Goal: Check status

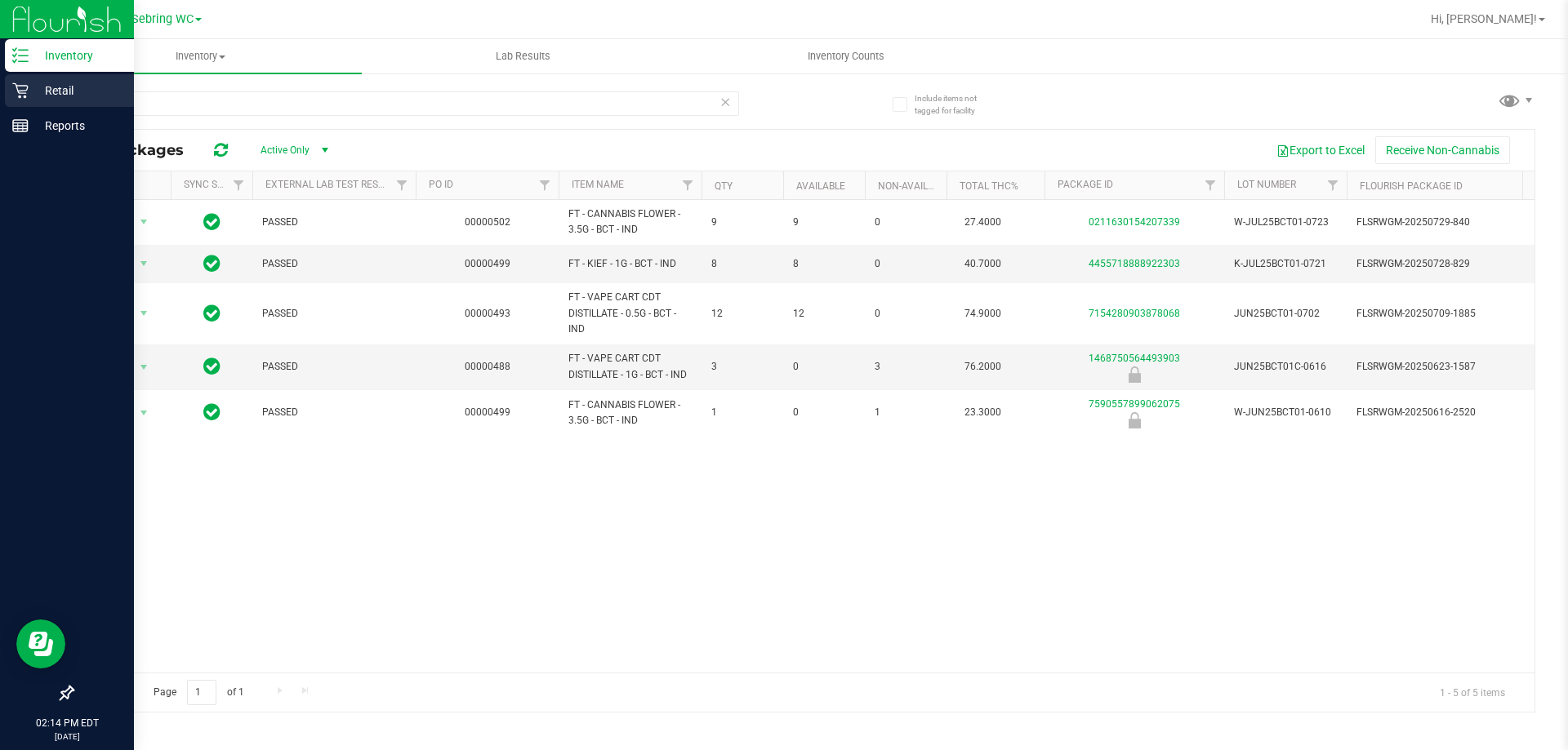
click at [20, 95] on icon at bounding box center [20, 90] width 16 height 16
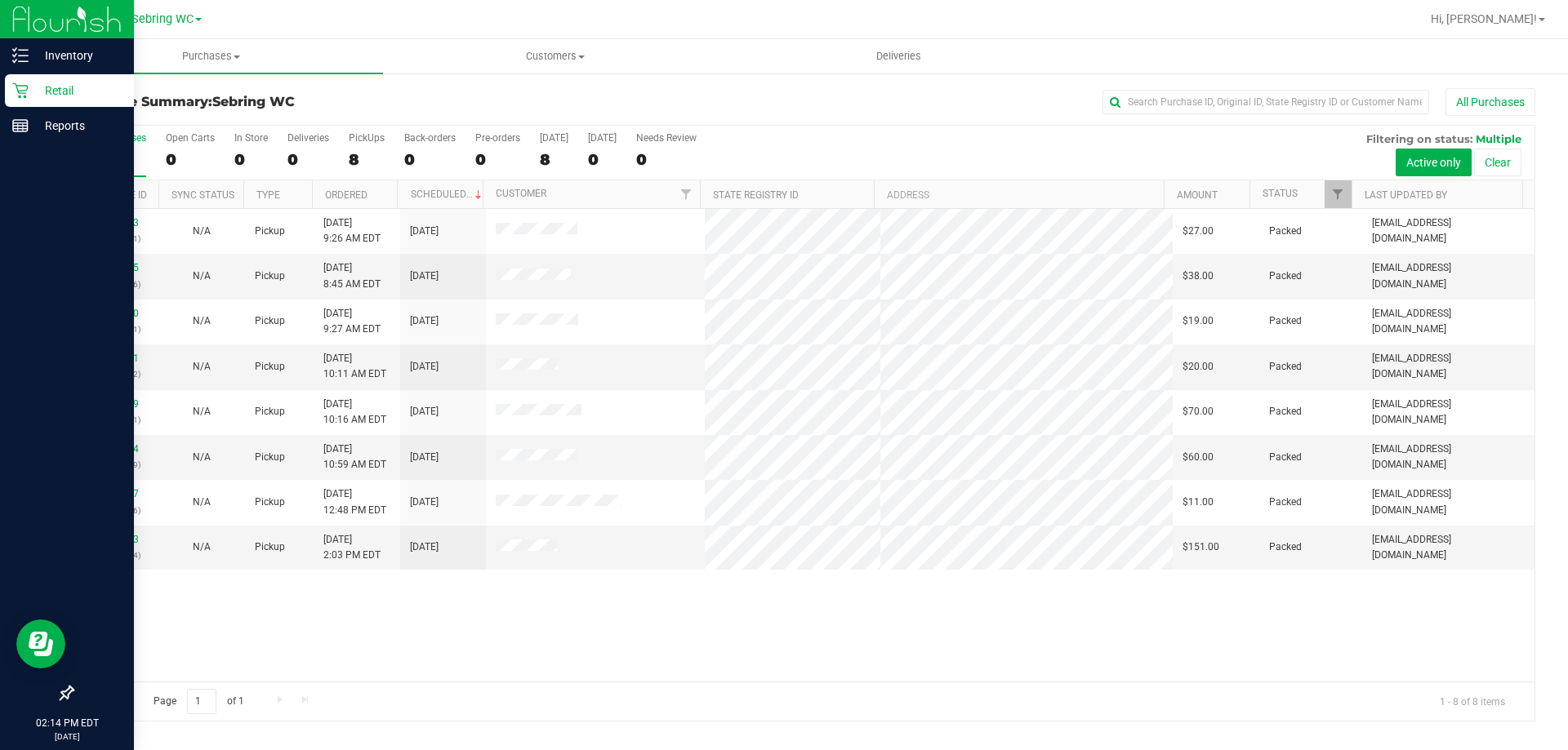
click at [559, 196] on th "Customer" at bounding box center [591, 194] width 218 height 29
click at [586, 653] on div "11854509 (317450851) N/A Pickup [DATE] 10:16 AM EDT 8/27/2025 $70.00 Packed [EM…" at bounding box center [804, 445] width 1462 height 473
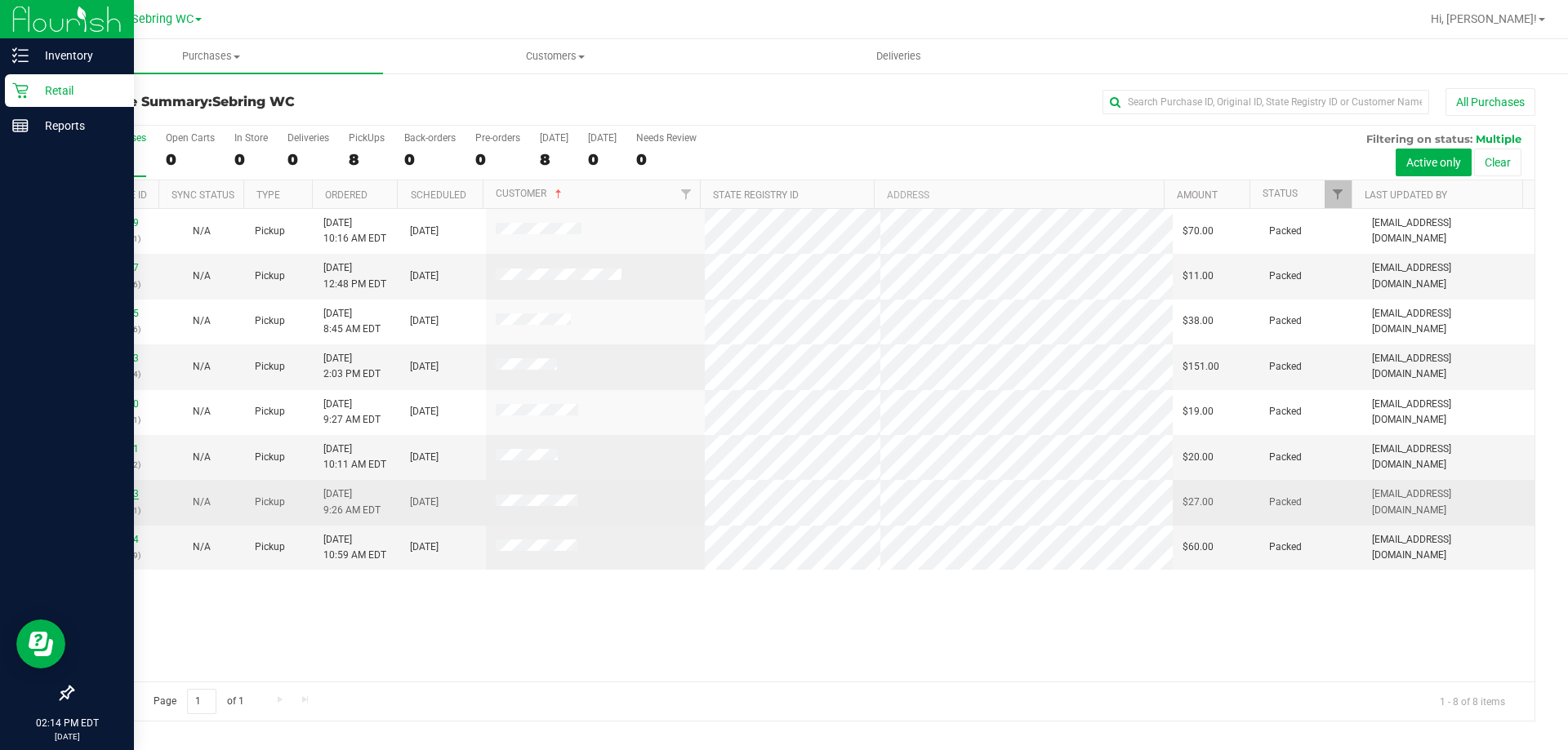
click at [127, 491] on link "11853253" at bounding box center [115, 493] width 46 height 11
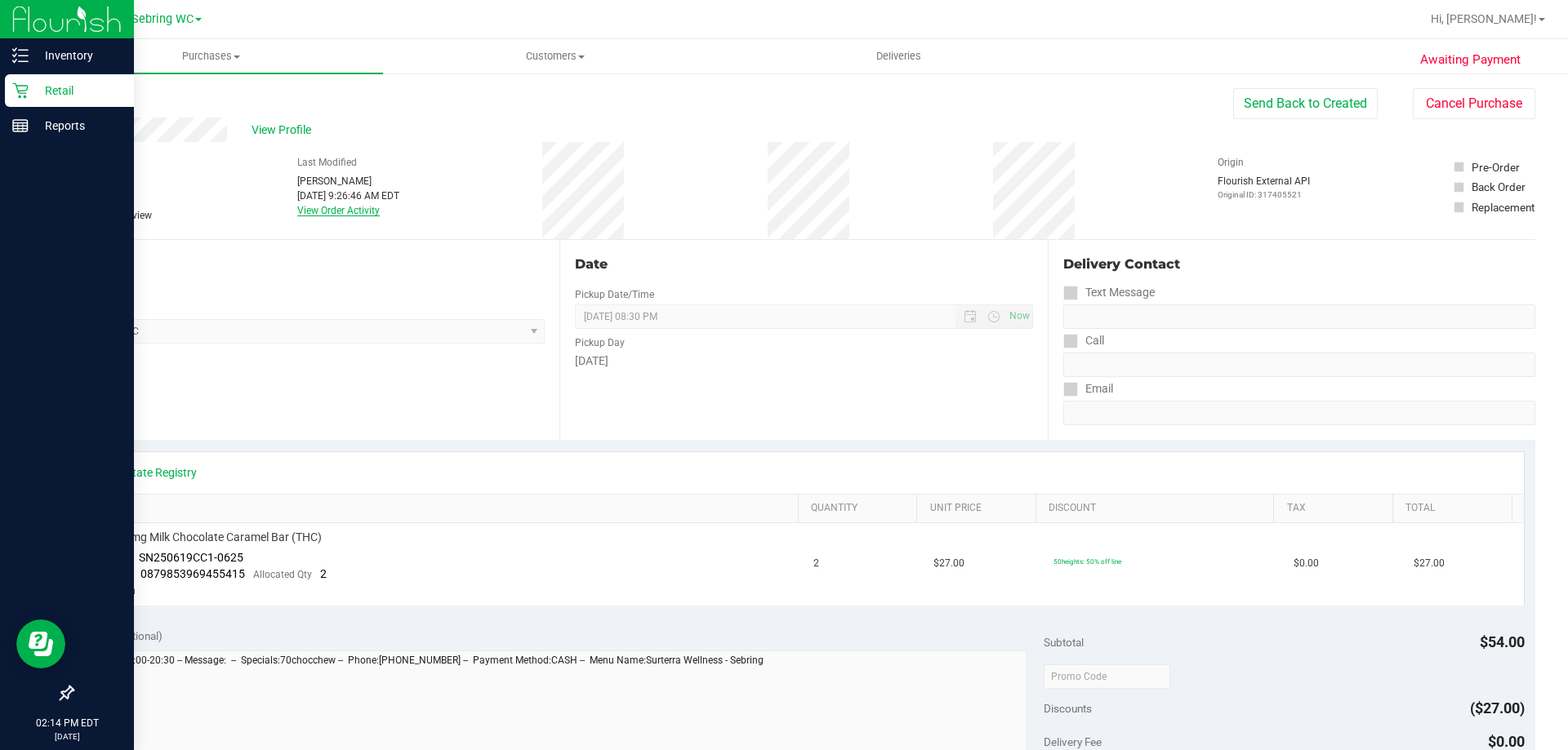
click at [333, 212] on link "View Order Activity" at bounding box center [338, 210] width 82 height 11
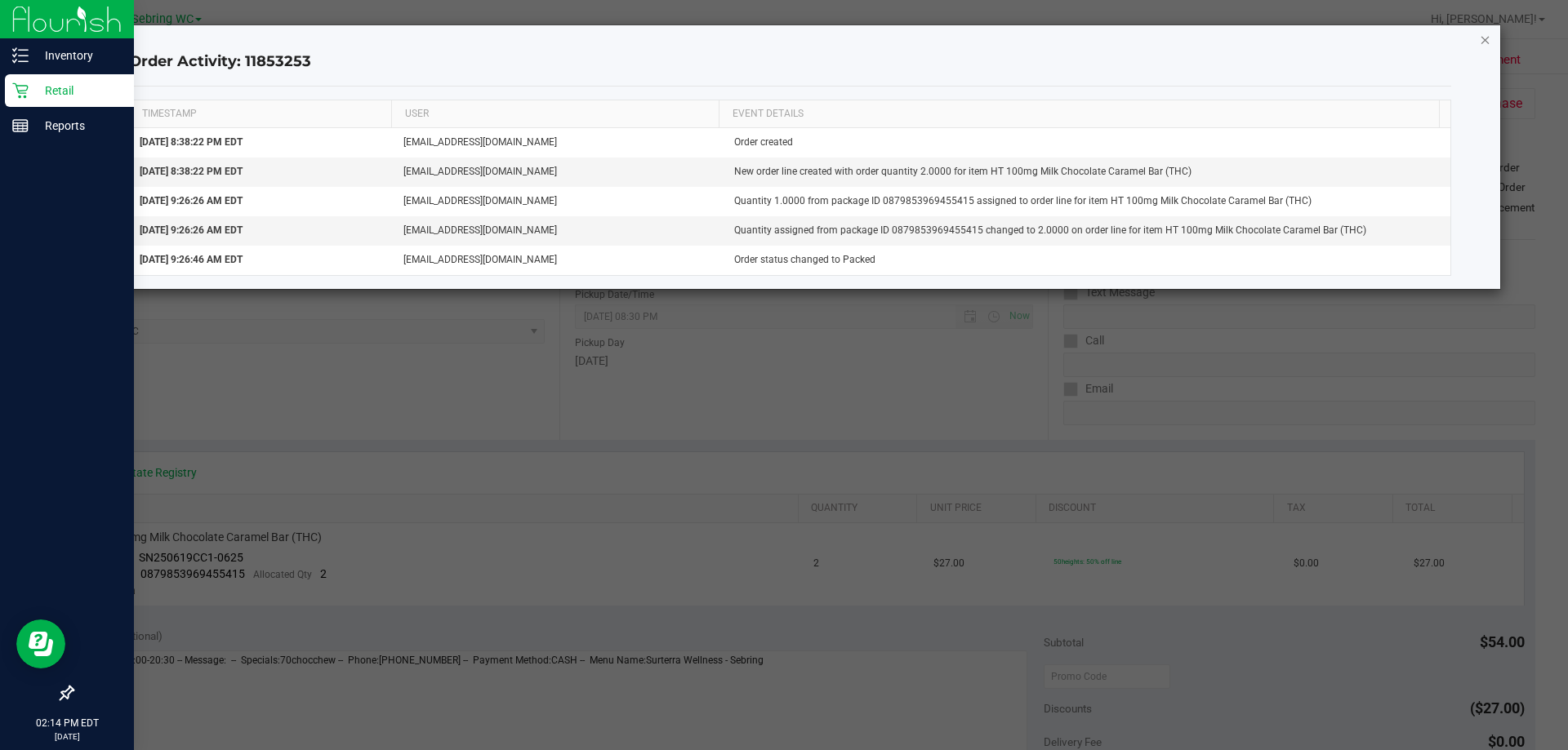
click at [1484, 35] on icon "button" at bounding box center [1485, 39] width 11 height 20
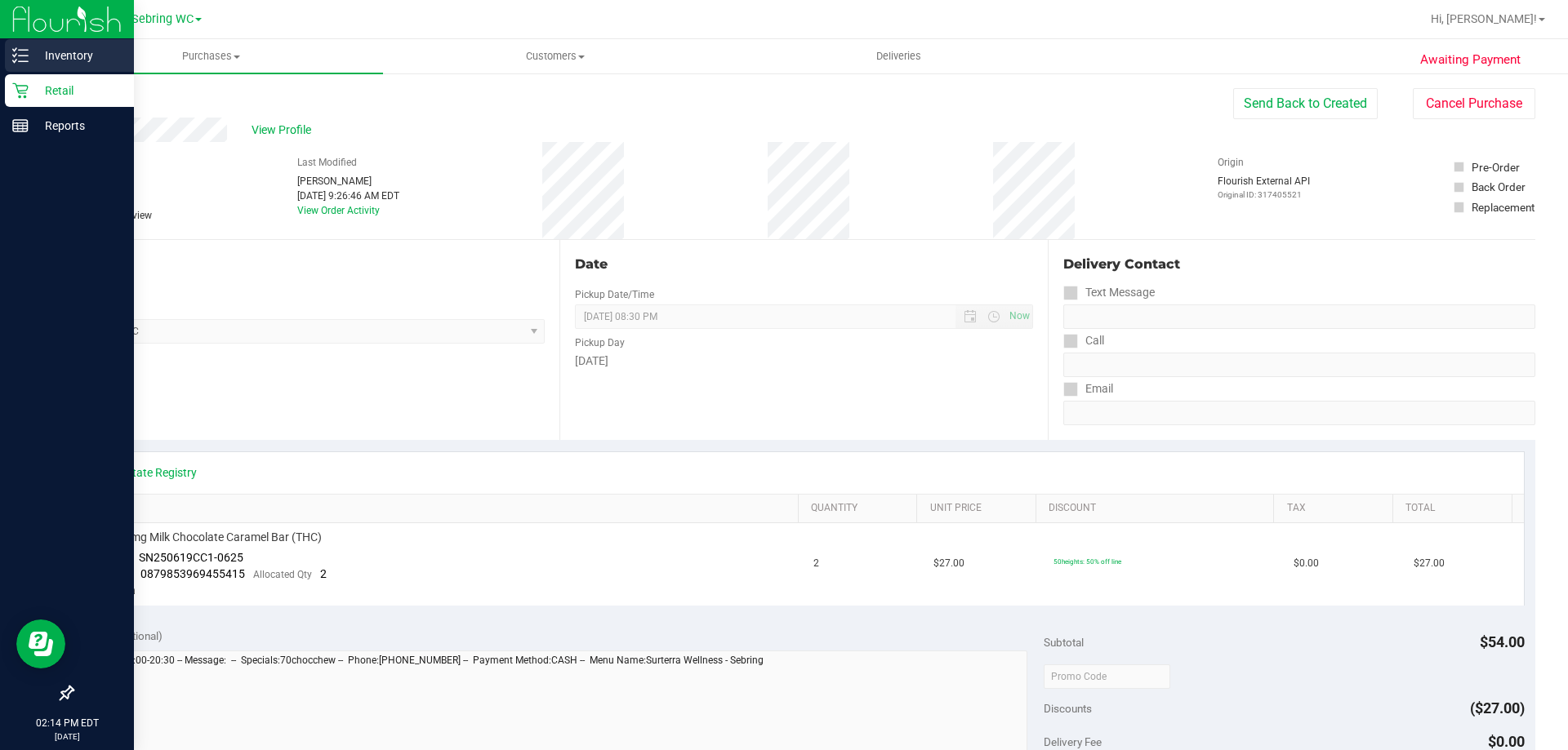
click at [38, 63] on p "Inventory" at bounding box center [77, 55] width 98 height 20
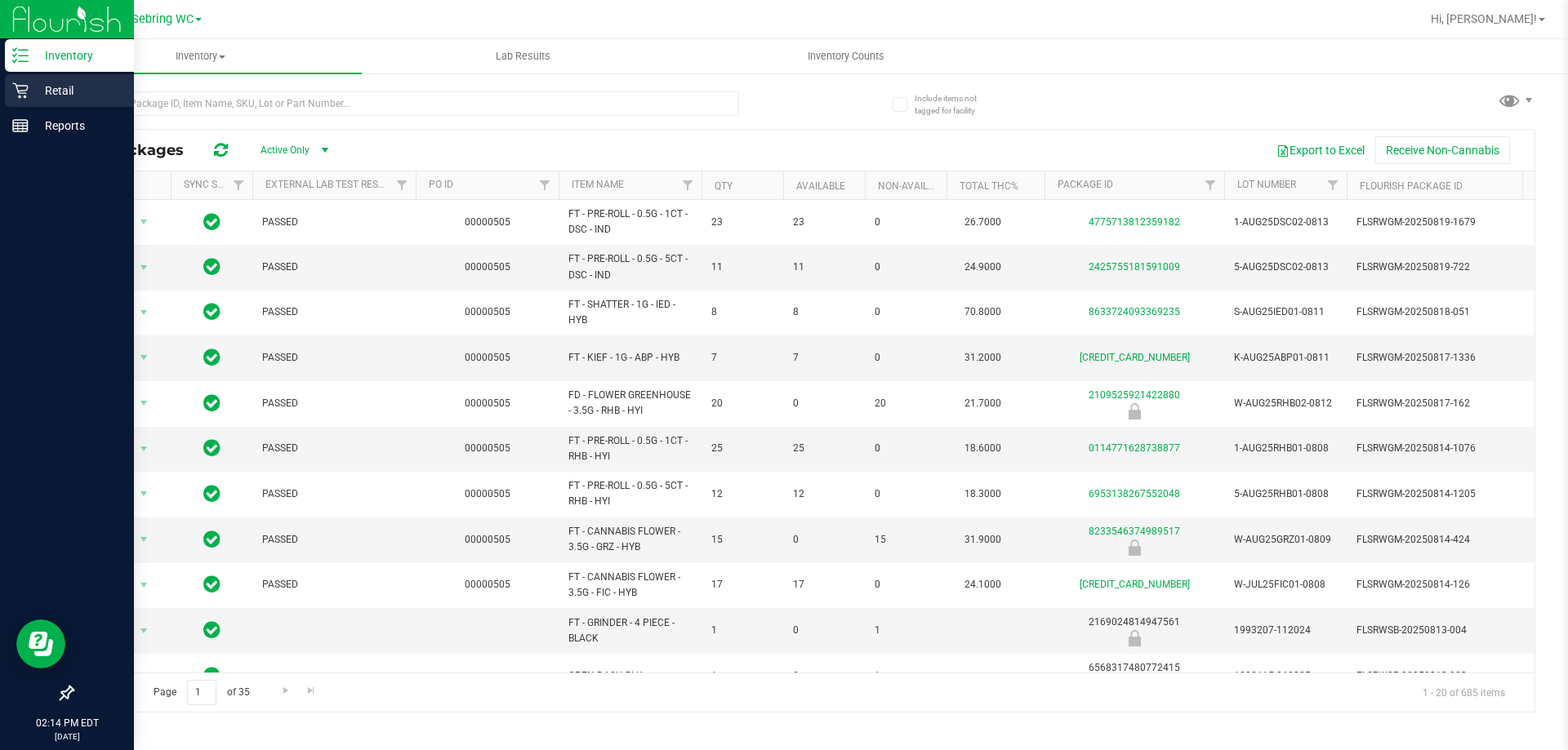
click at [27, 88] on icon at bounding box center [20, 90] width 16 height 16
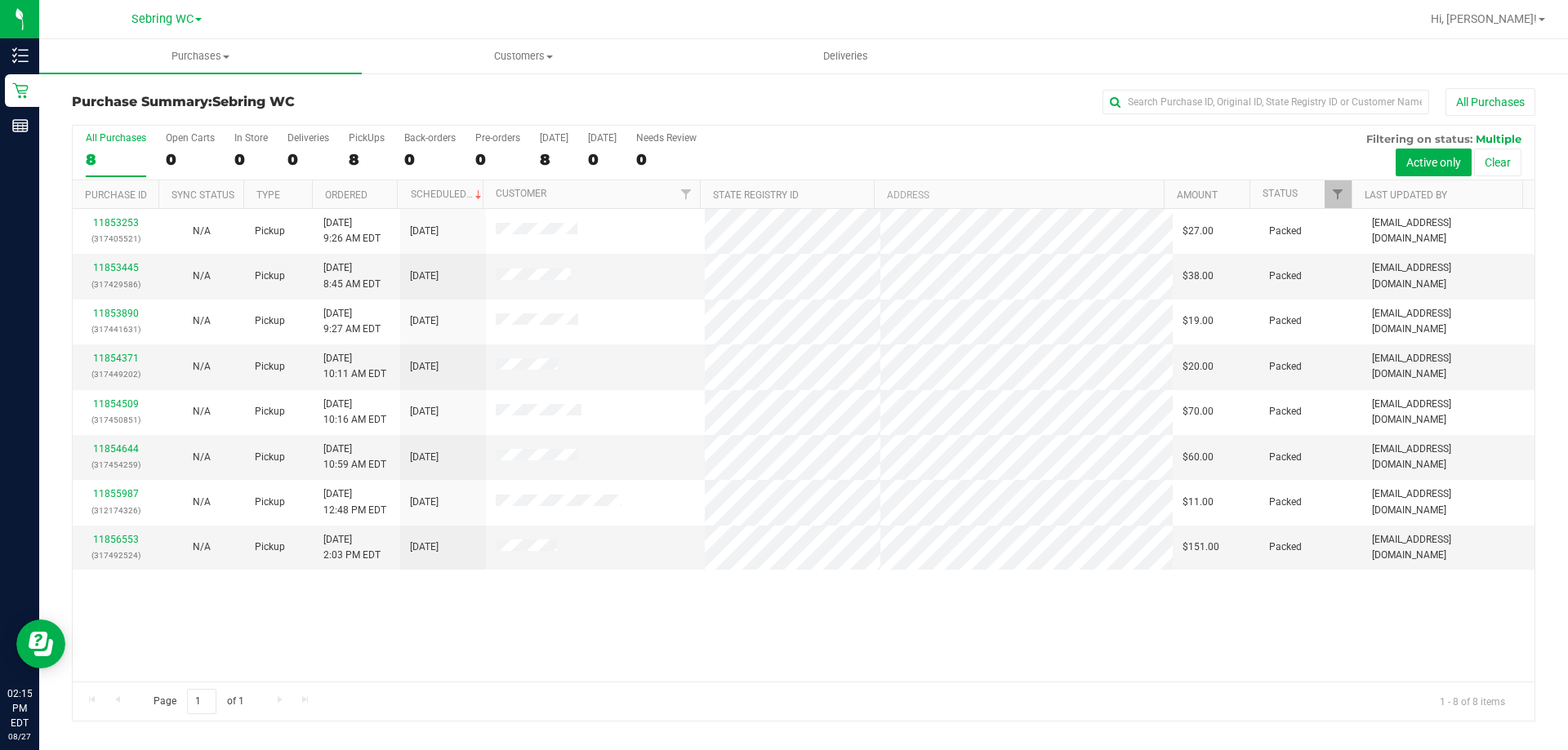
click at [489, 137] on div "All Purchases 8 Open Carts 0 In Store 0 Deliveries 0 PickUps 8 Back-orders 0 Pr…" at bounding box center [804, 423] width 1464 height 597
click at [644, 629] on div "11853253 (317405521) N/A Pickup [DATE] 9:26 AM EDT 8/27/2025 $27.00 Packed [EMA…" at bounding box center [804, 445] width 1462 height 473
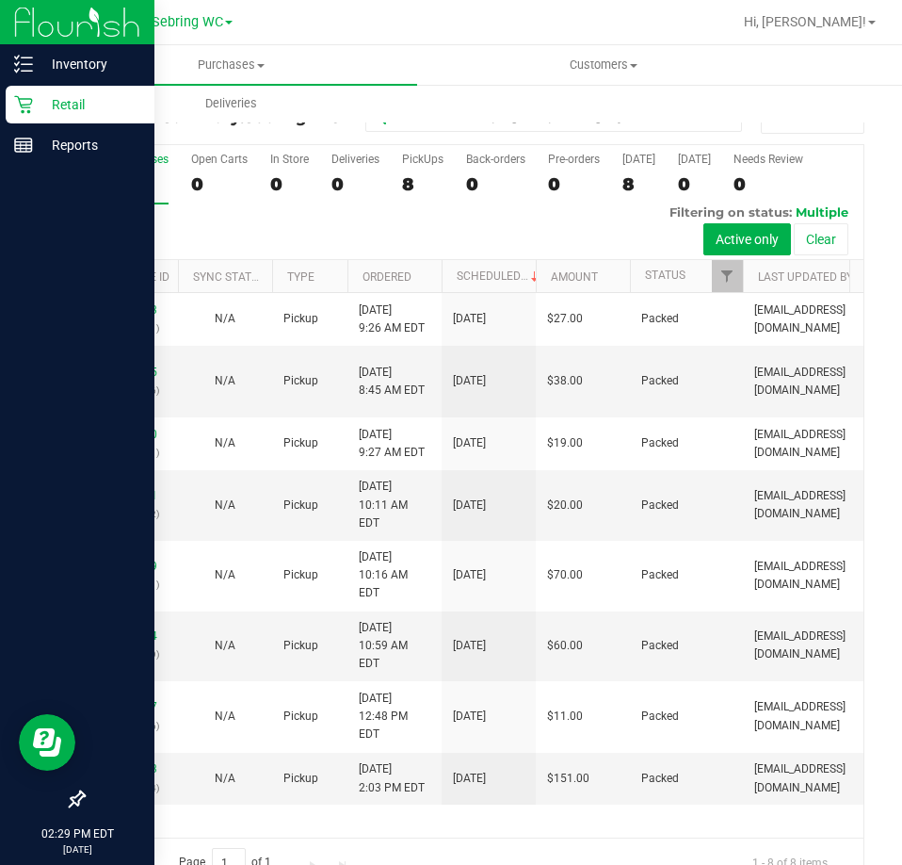
click at [30, 110] on icon at bounding box center [23, 104] width 19 height 19
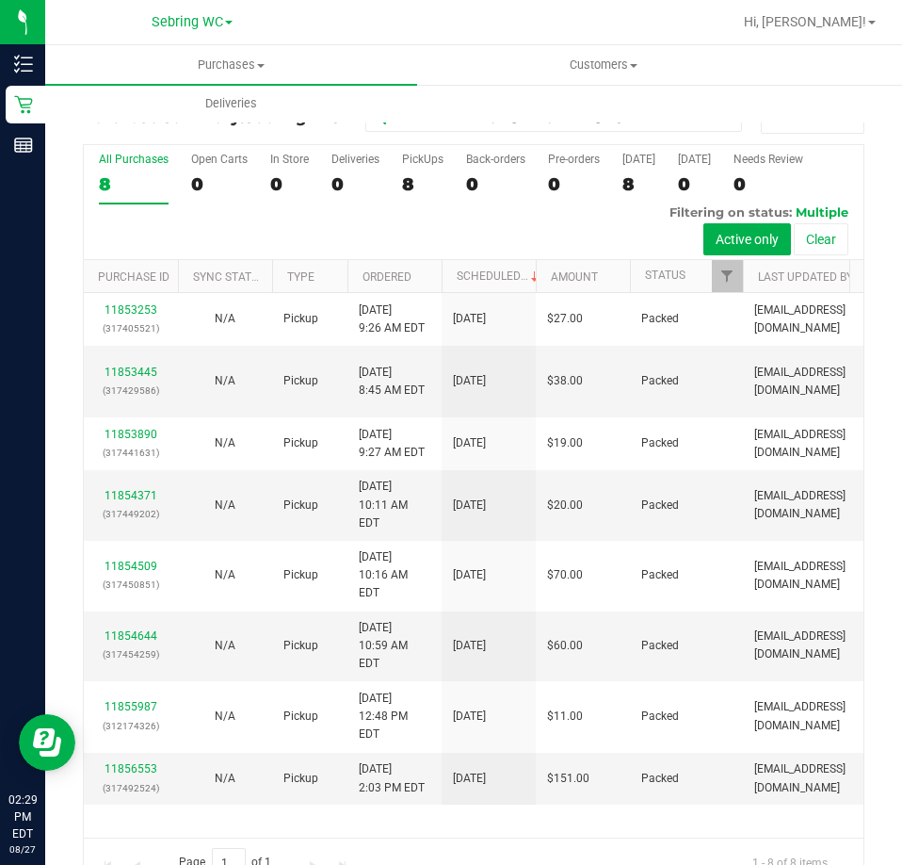
click at [132, 166] on div "All Purchases" at bounding box center [134, 159] width 70 height 13
click at [0, 0] on input "All Purchases 8" at bounding box center [0, 0] width 0 height 0
